Goal: Task Accomplishment & Management: Manage account settings

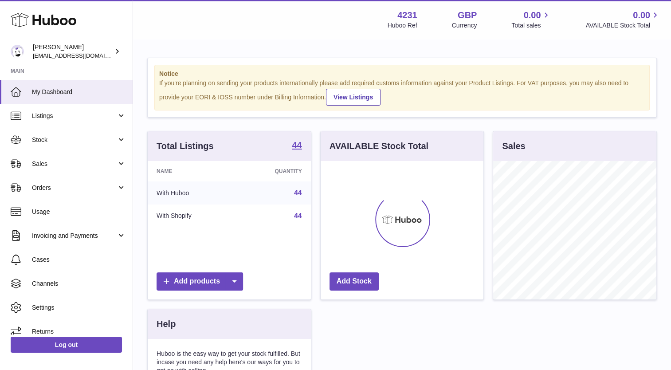
scroll to position [138, 163]
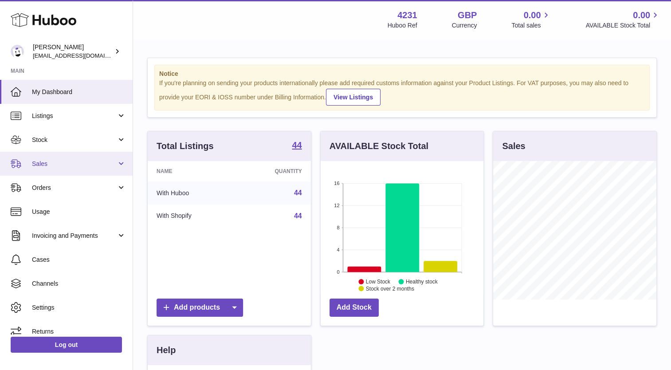
click at [36, 157] on link "Sales" at bounding box center [66, 164] width 133 height 24
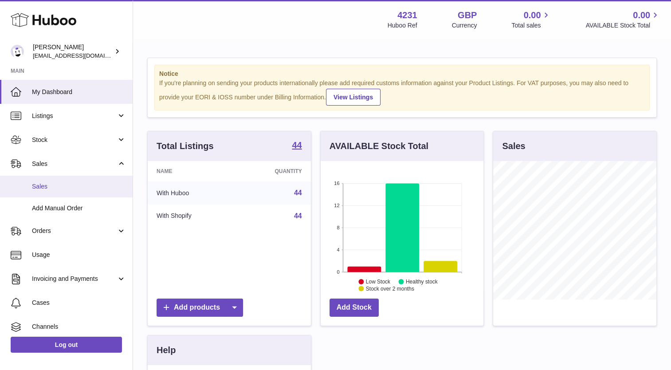
click at [35, 179] on link "Sales" at bounding box center [66, 187] width 133 height 22
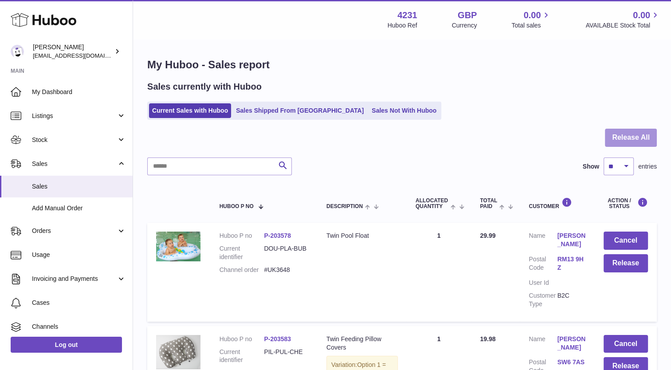
click at [623, 131] on button "Release All" at bounding box center [631, 138] width 52 height 18
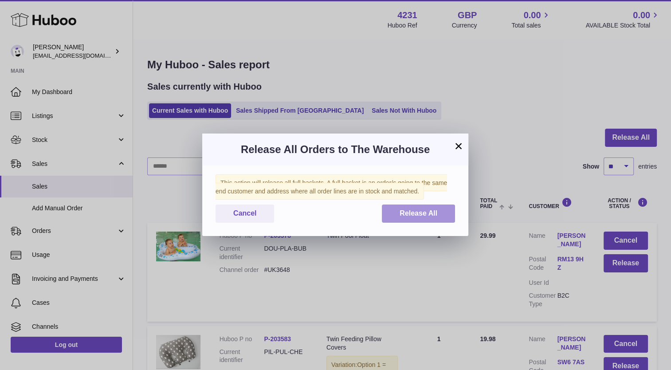
click at [429, 211] on span "Release All" at bounding box center [419, 213] width 38 height 8
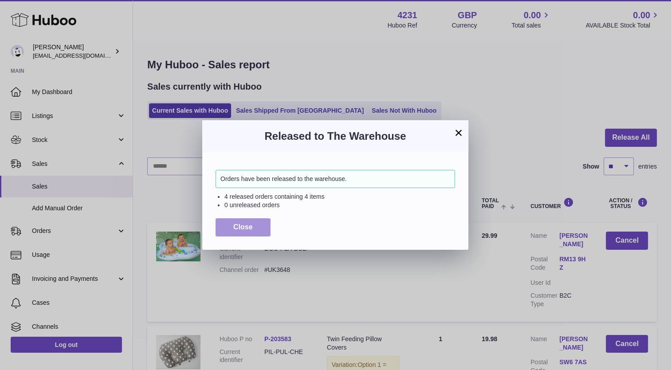
click at [231, 219] on button "Close" at bounding box center [243, 227] width 55 height 18
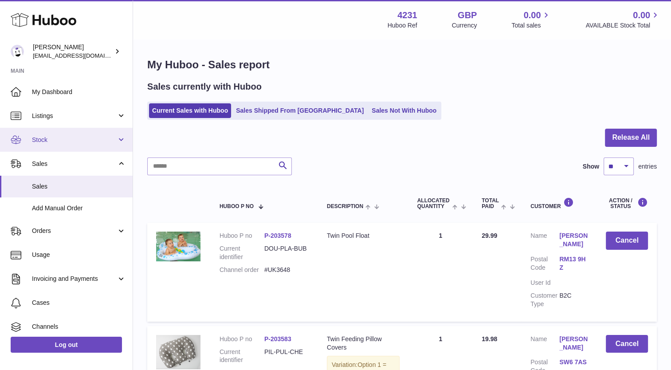
click at [37, 141] on span "Stock" at bounding box center [74, 140] width 85 height 8
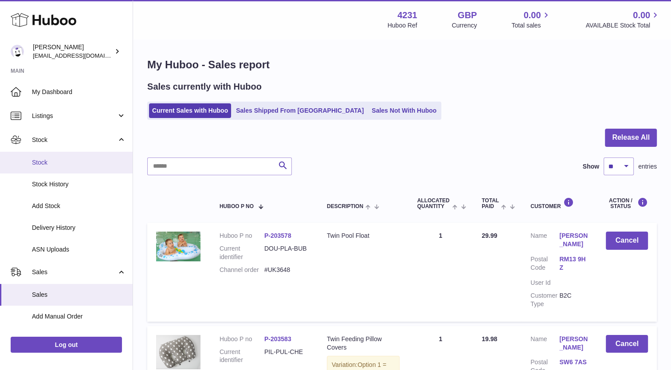
click at [44, 163] on span "Stock" at bounding box center [79, 162] width 94 height 8
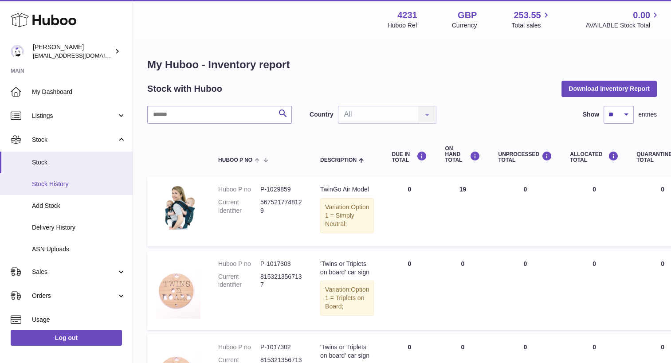
click at [60, 179] on link "Stock History" at bounding box center [66, 184] width 133 height 22
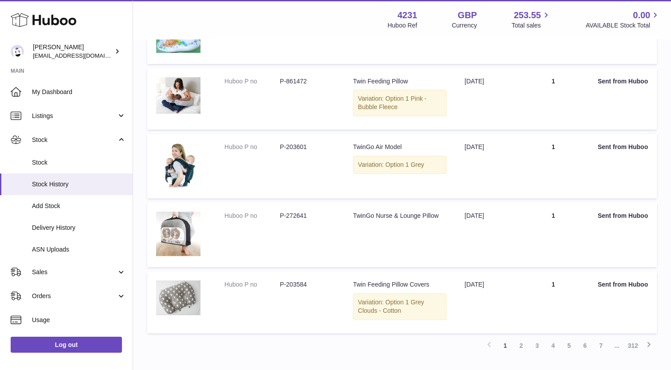
scroll to position [529, 0]
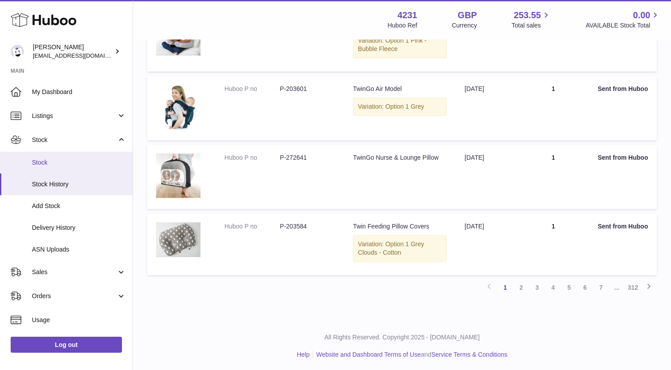
click at [45, 159] on span "Stock" at bounding box center [79, 162] width 94 height 8
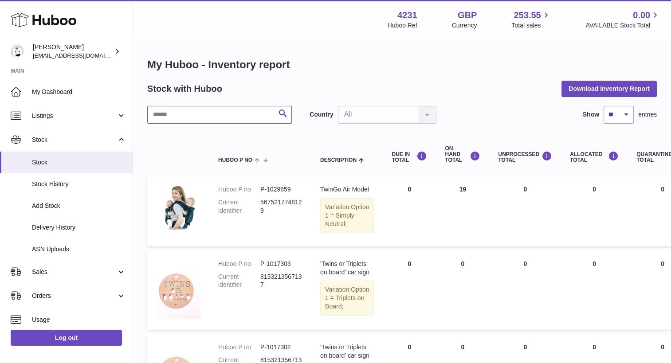
click at [158, 116] on input "text" at bounding box center [219, 115] width 145 height 18
type input "******"
